Goal: Transaction & Acquisition: Obtain resource

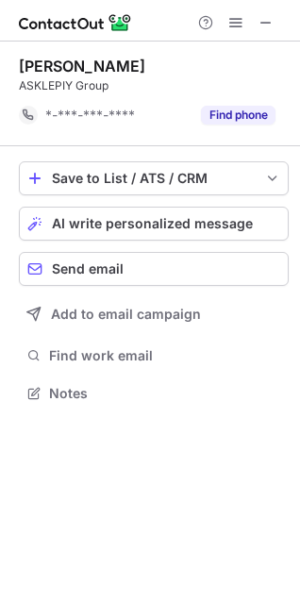
scroll to position [380, 300]
click at [272, 22] on span at bounding box center [266, 22] width 15 height 15
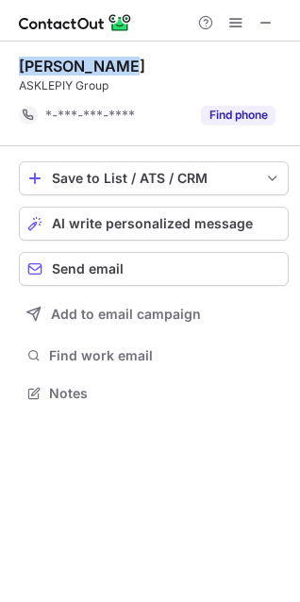
drag, startPoint x: 19, startPoint y: 61, endPoint x: 141, endPoint y: 62, distance: 121.7
click at [141, 62] on div "Хаёт Каримов" at bounding box center [154, 66] width 270 height 19
copy div "Хаёт Каримов"
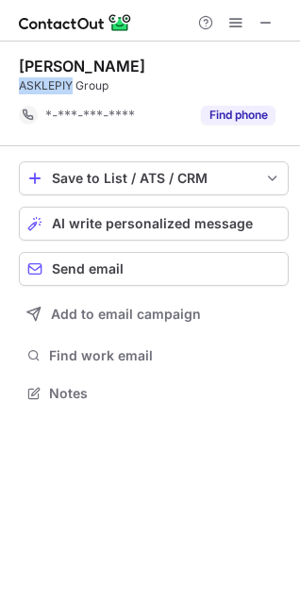
drag, startPoint x: 22, startPoint y: 85, endPoint x: 72, endPoint y: 84, distance: 50.0
click at [72, 84] on div "ASKLEPIY Group" at bounding box center [154, 85] width 270 height 17
copy div "ASKLEPIY"
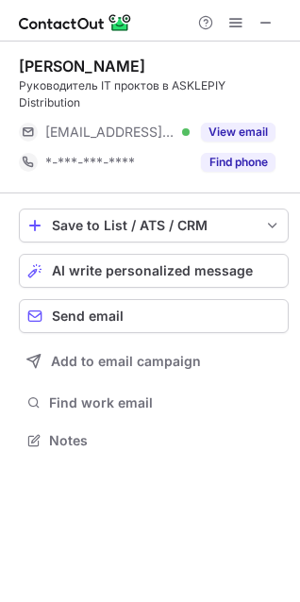
scroll to position [428, 300]
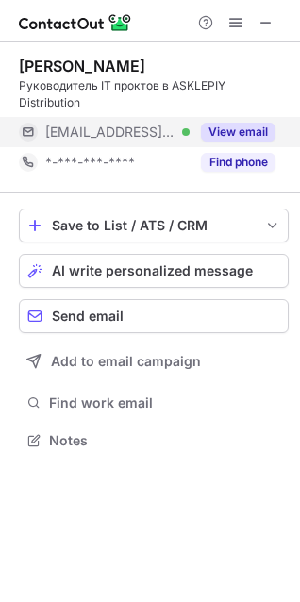
click at [244, 125] on button "View email" at bounding box center [238, 132] width 75 height 19
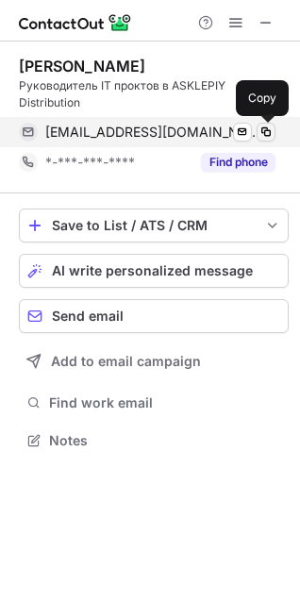
click at [268, 136] on span at bounding box center [266, 132] width 15 height 15
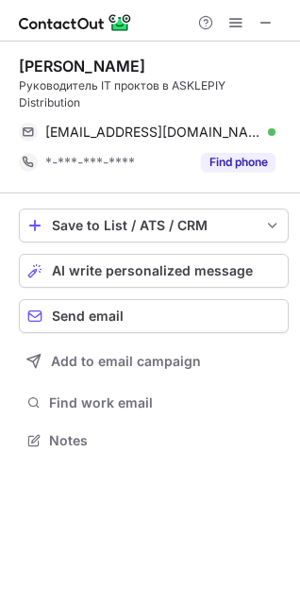
drag, startPoint x: 85, startPoint y: 66, endPoint x: 143, endPoint y: 66, distance: 57.6
click at [143, 66] on div "Sherzod Rajabov" at bounding box center [154, 66] width 270 height 19
copy div "Rajabov"
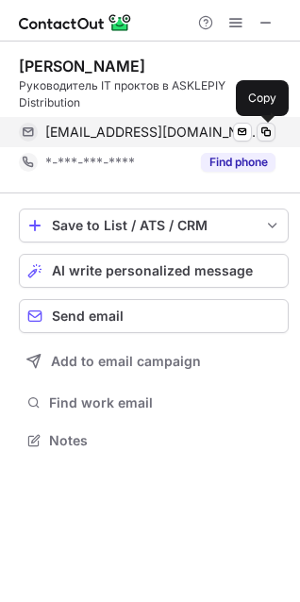
click at [265, 133] on span at bounding box center [266, 132] width 15 height 15
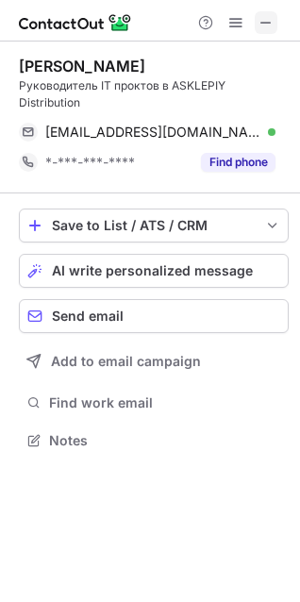
click at [263, 15] on span at bounding box center [266, 22] width 15 height 15
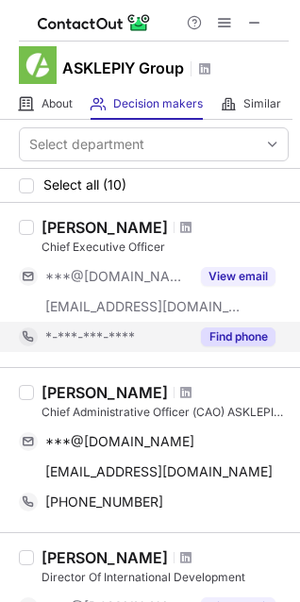
click at [258, 347] on div "Find phone" at bounding box center [233, 337] width 86 height 30
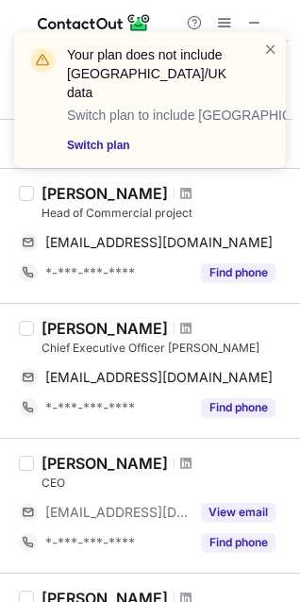
scroll to position [944, 0]
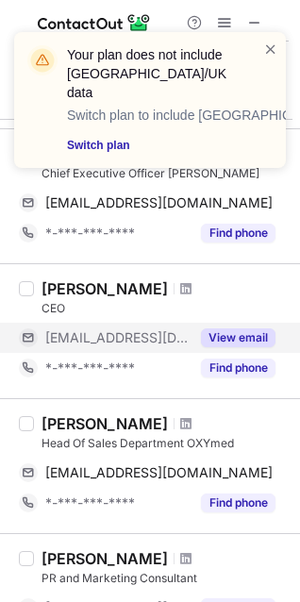
click at [212, 344] on button "View email" at bounding box center [238, 337] width 75 height 19
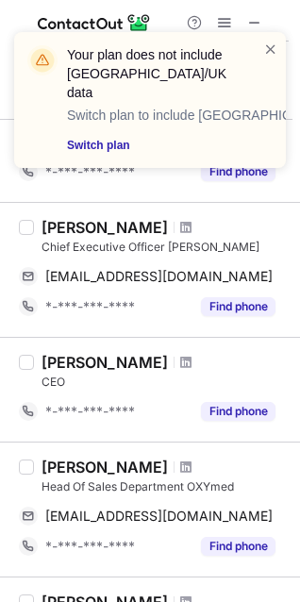
scroll to position [849, 0]
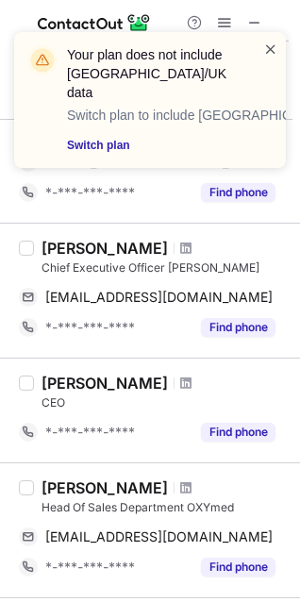
click at [269, 49] on span at bounding box center [270, 49] width 15 height 19
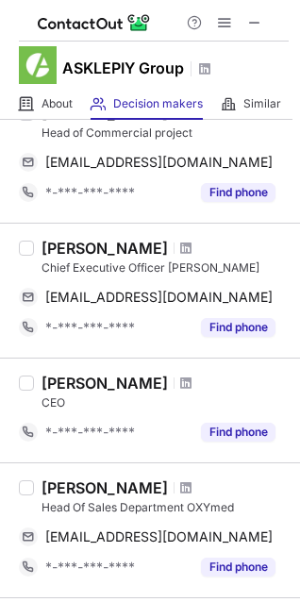
click at [254, 25] on div "Your plan does not include US/UK data Switch plan to include US/UK data Switch …" at bounding box center [150, 107] width 302 height 189
click at [258, 18] on span at bounding box center [254, 22] width 15 height 15
